Goal: Book appointment/travel/reservation

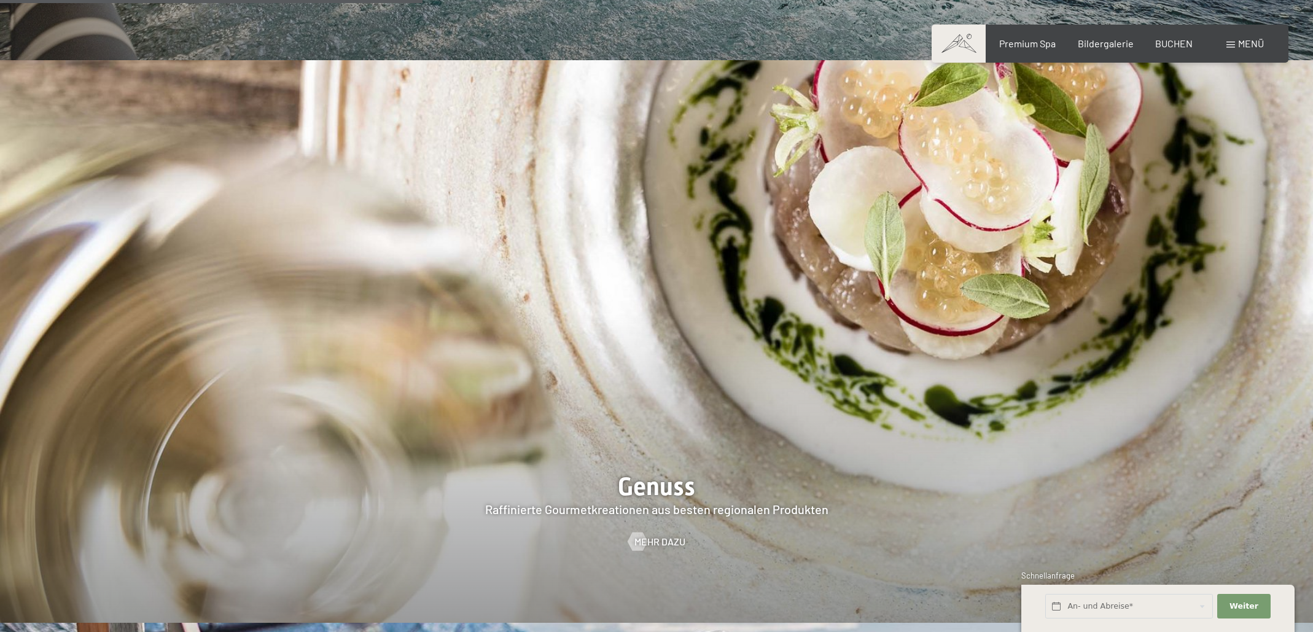
scroll to position [2325, 0]
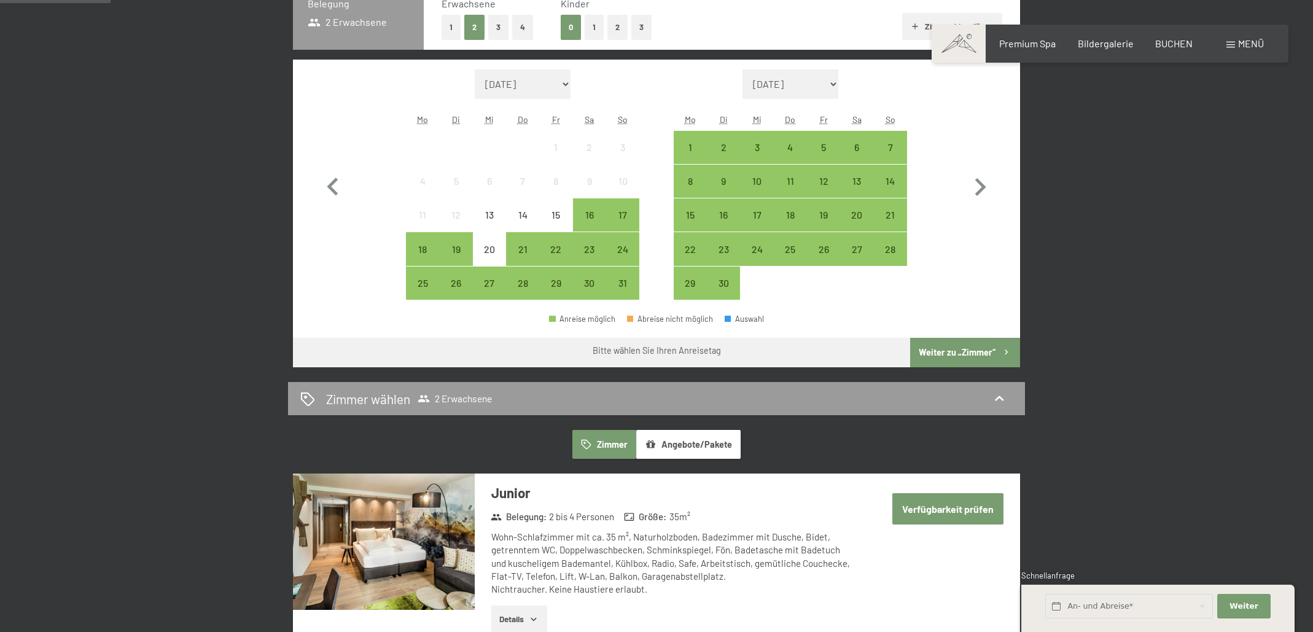
scroll to position [346, 0]
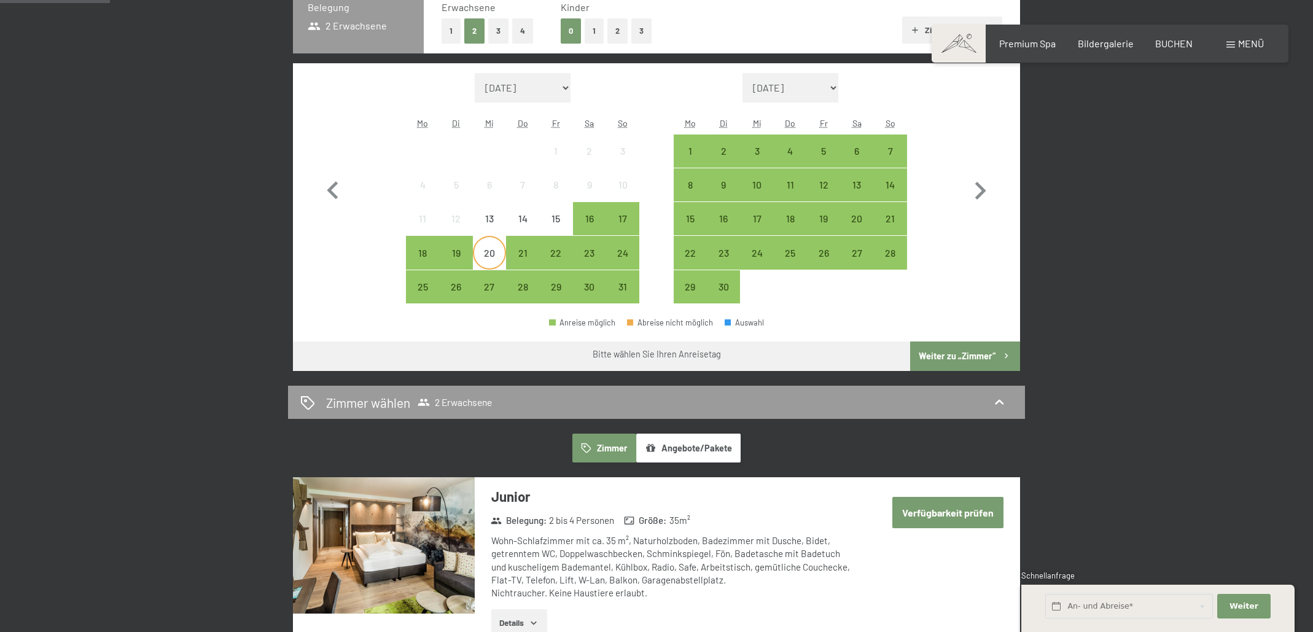
click at [498, 255] on div "20" at bounding box center [489, 263] width 31 height 31
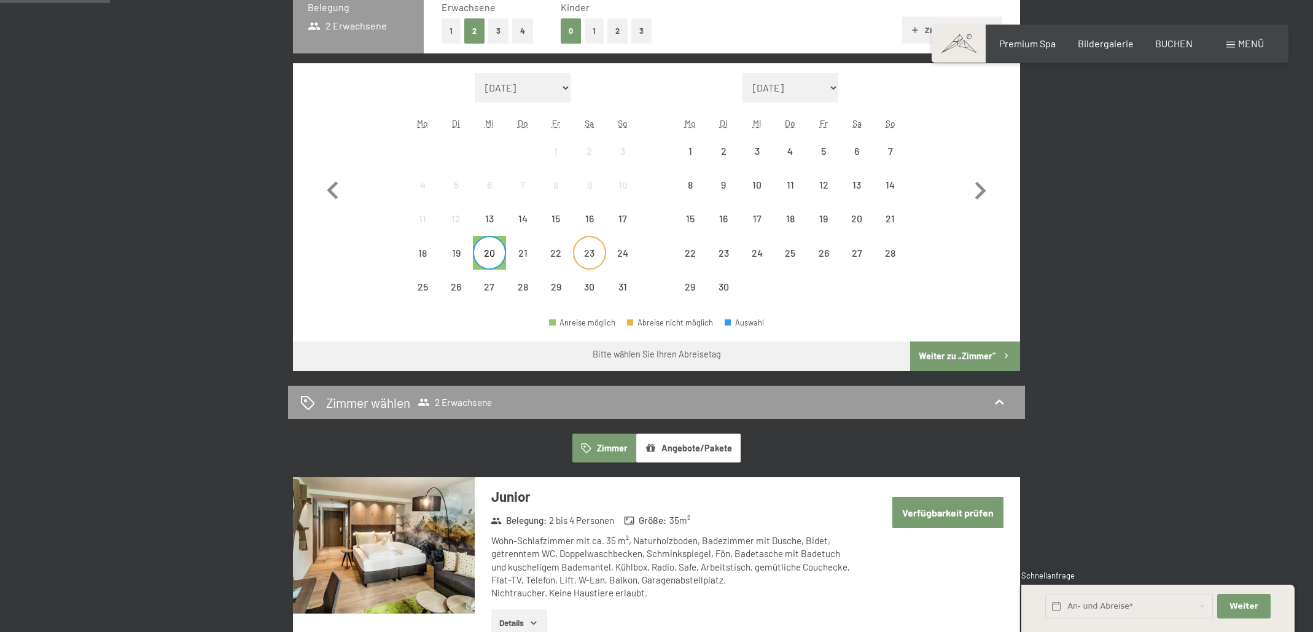
click at [588, 258] on div "23" at bounding box center [589, 263] width 31 height 31
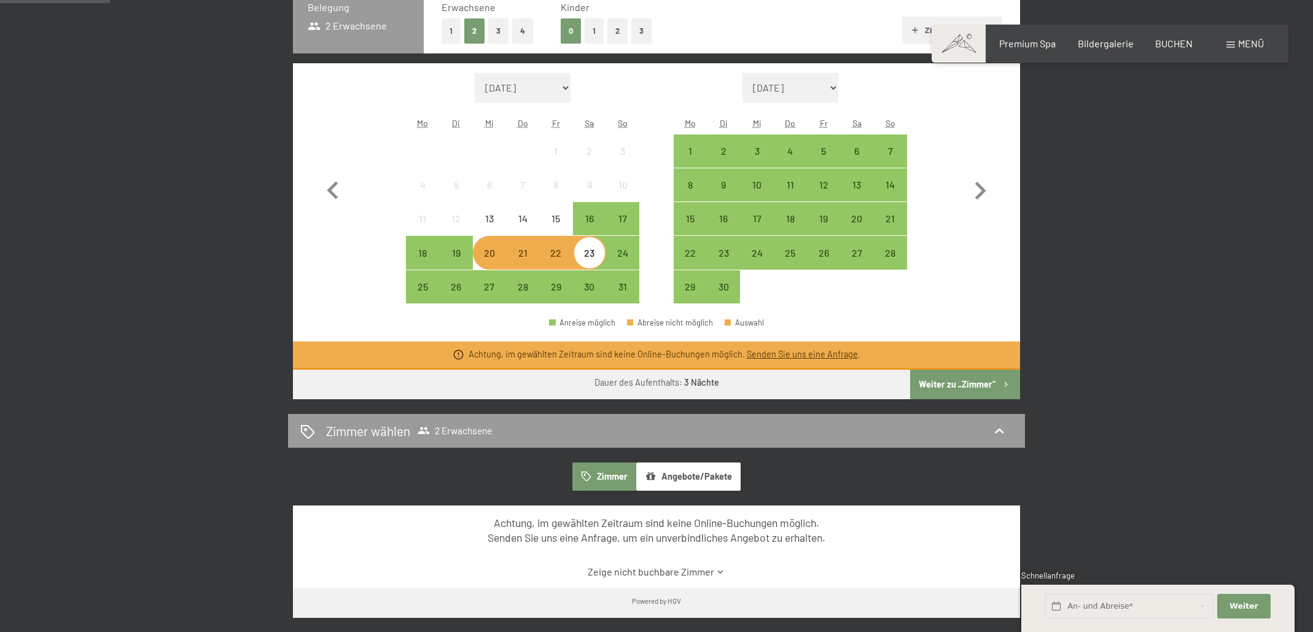
click at [519, 257] on div "21" at bounding box center [522, 263] width 31 height 31
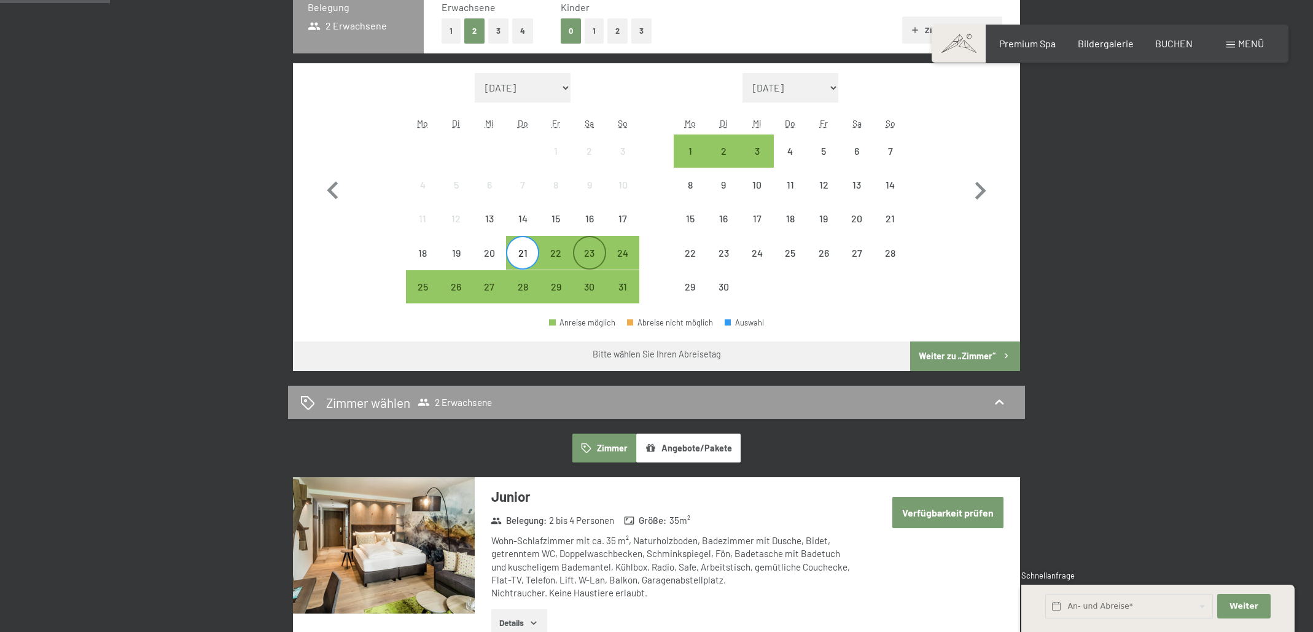
click at [589, 258] on div "23" at bounding box center [589, 263] width 31 height 31
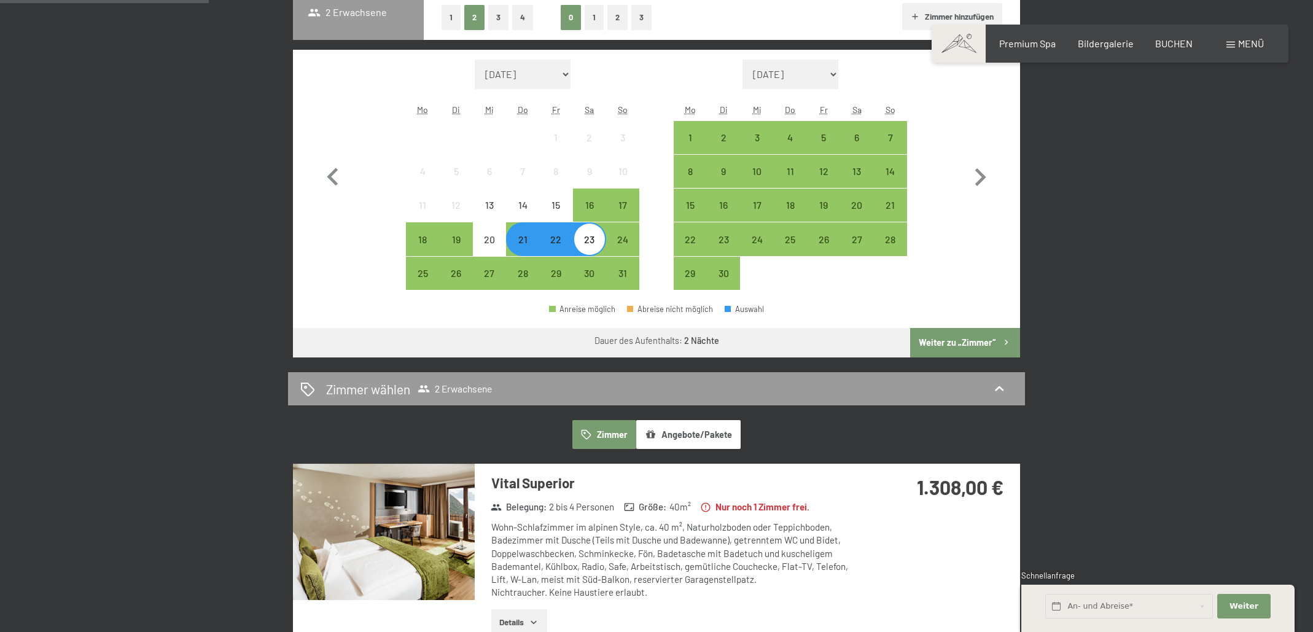
scroll to position [357, 0]
